Goal: Information Seeking & Learning: Learn about a topic

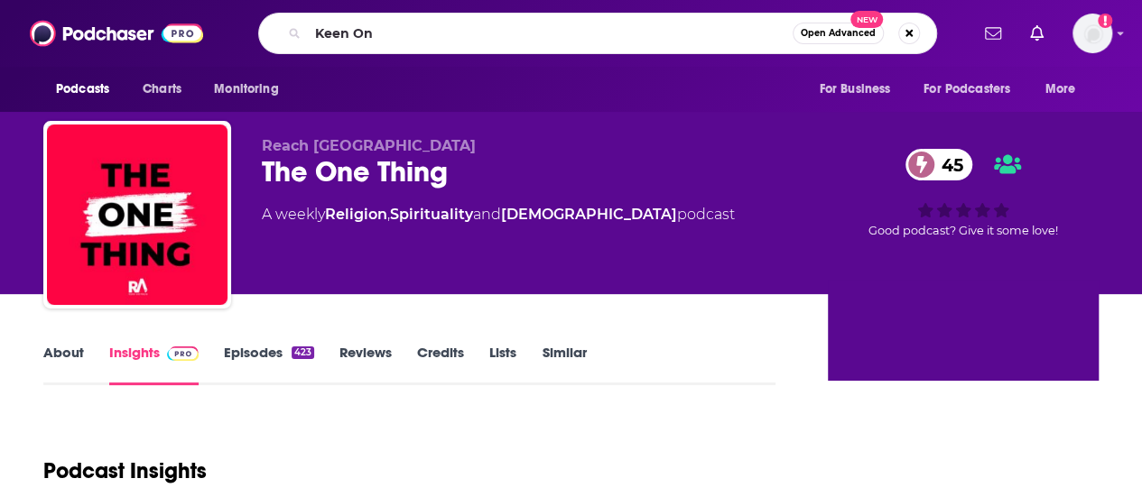
type input "Keen On"
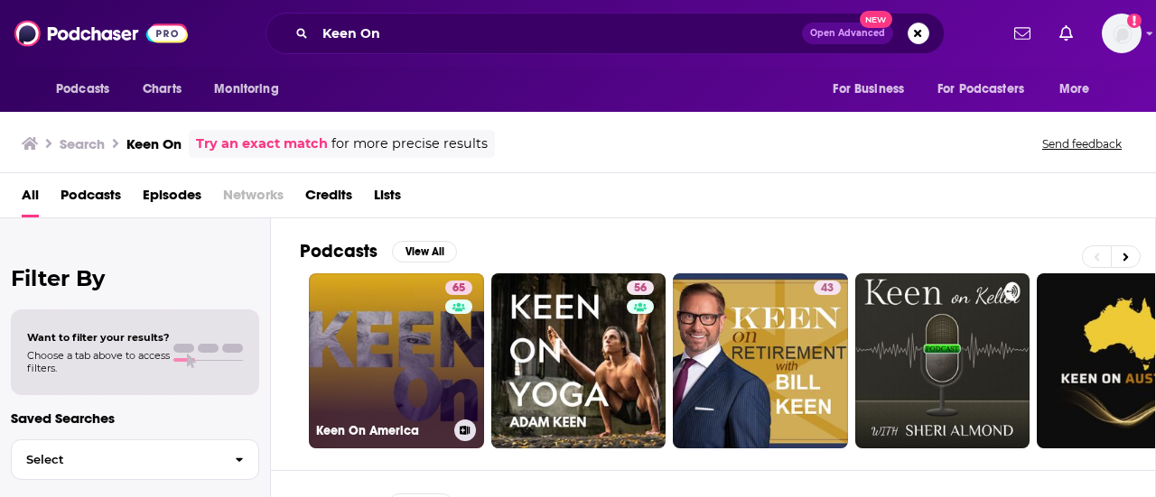
click at [406, 376] on link "65 Keen On America" at bounding box center [396, 361] width 175 height 175
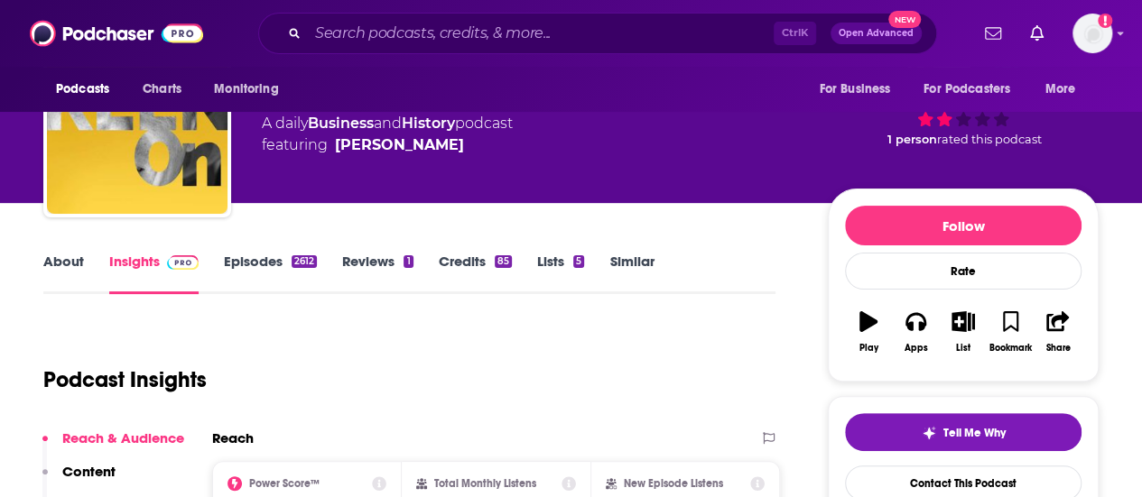
scroll to position [89, 0]
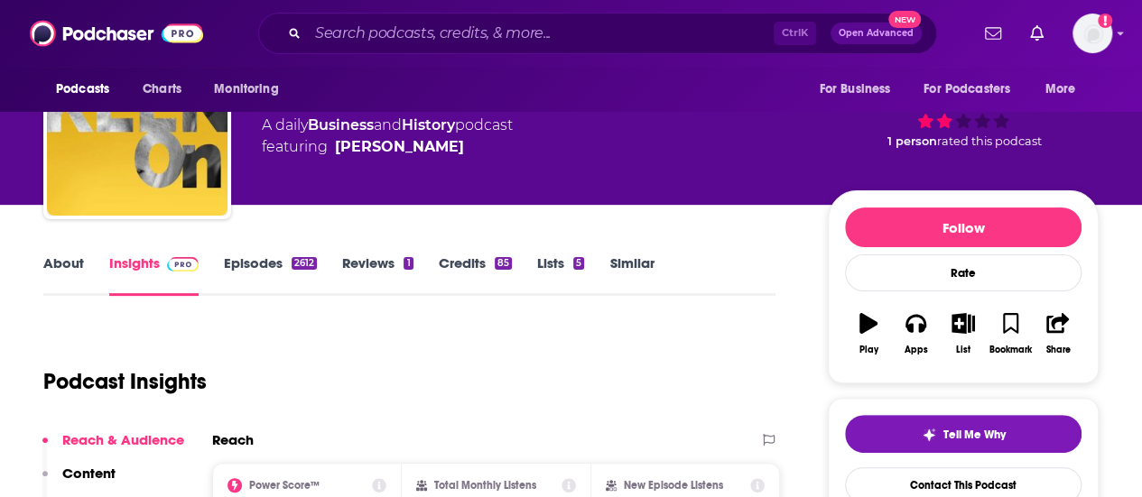
click at [55, 261] on link "About" at bounding box center [63, 276] width 41 height 42
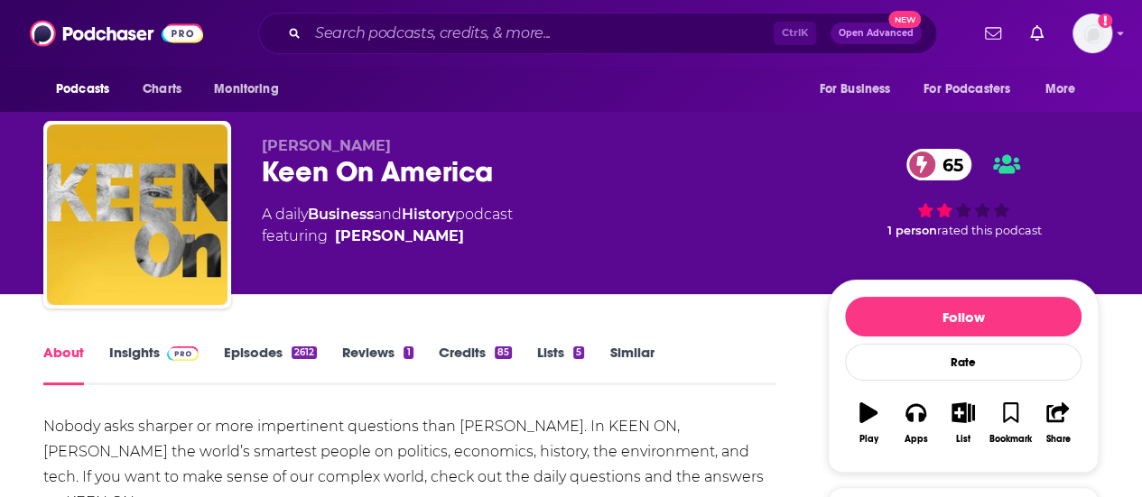
scroll to position [2, 0]
